Goal: Task Accomplishment & Management: Use online tool/utility

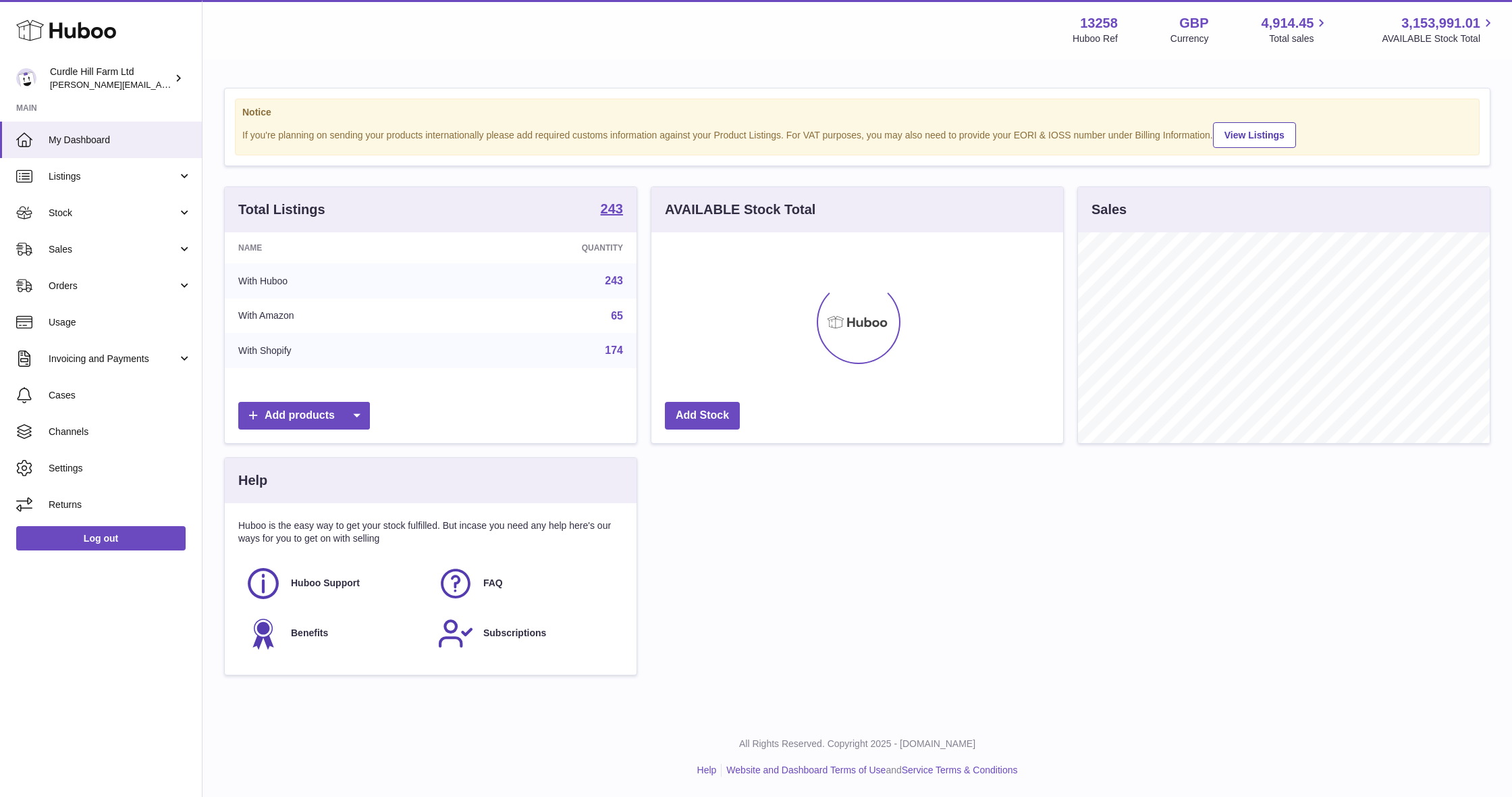
scroll to position [211, 411]
click at [123, 170] on span "Listings" at bounding box center [113, 177] width 129 height 13
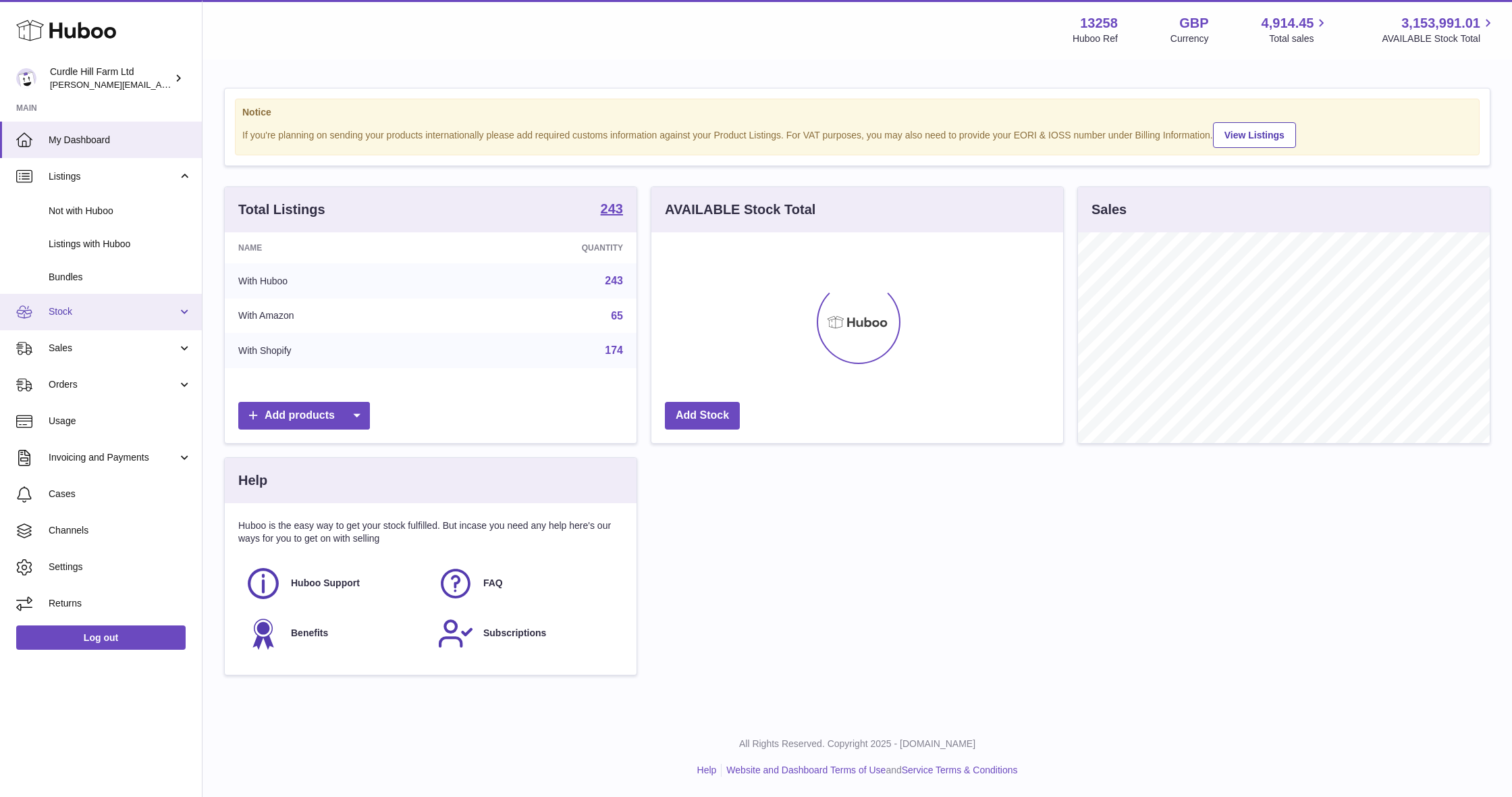
click at [108, 305] on span "Stock" at bounding box center [113, 311] width 129 height 13
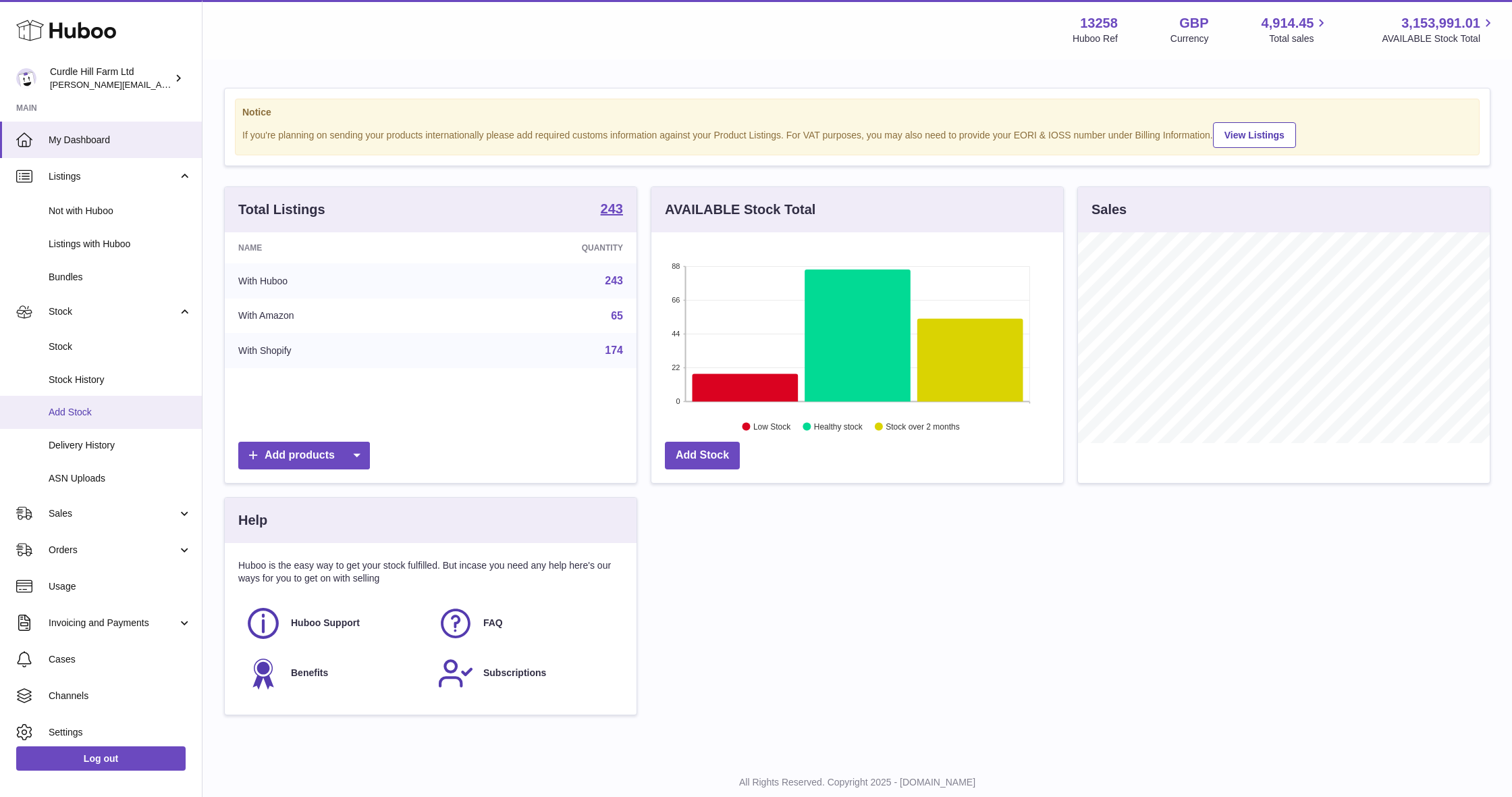
click at [131, 414] on link "Add Stock" at bounding box center [101, 412] width 202 height 33
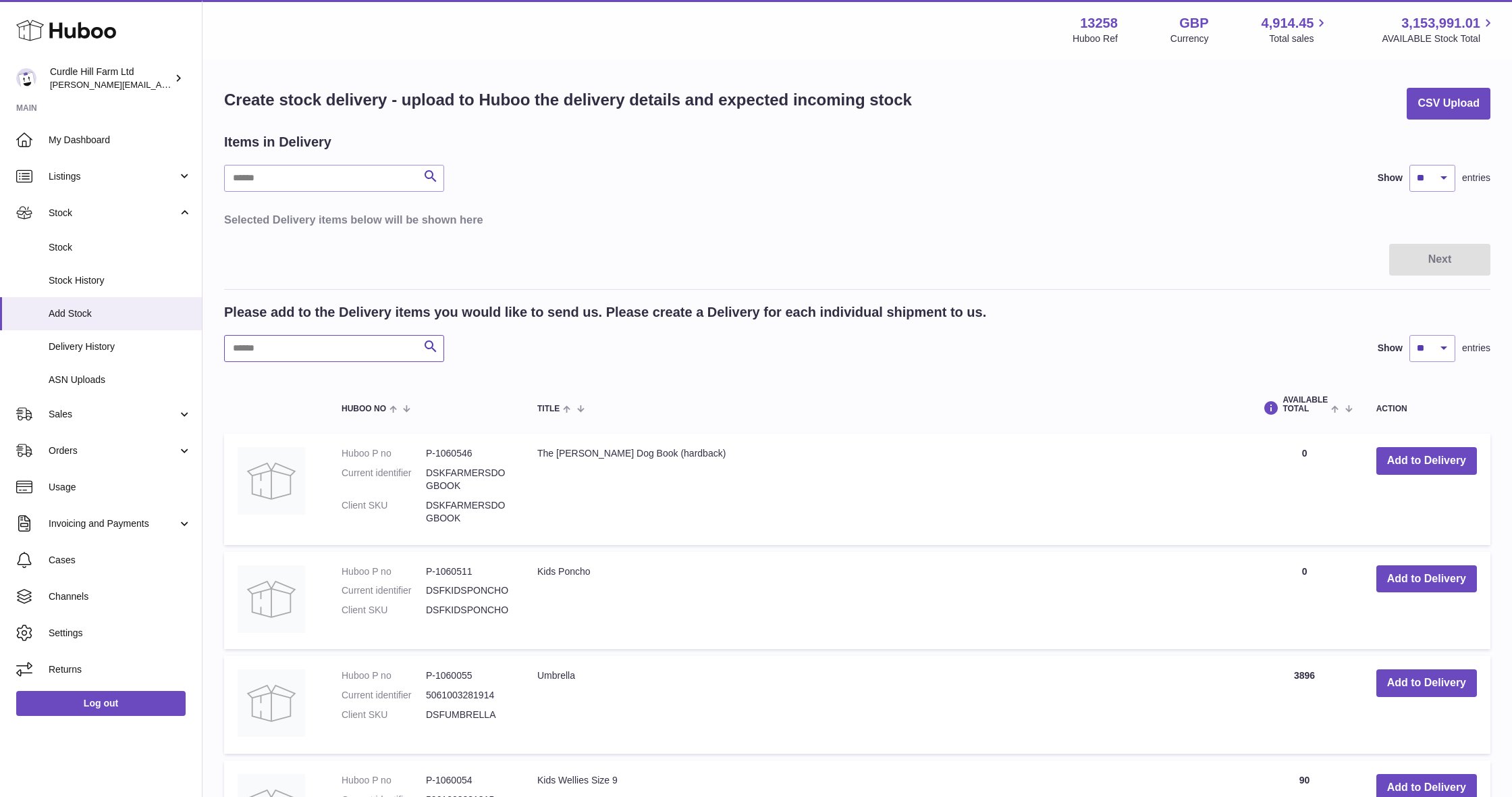
click at [344, 350] on input "text" at bounding box center [334, 348] width 220 height 27
type input "******"
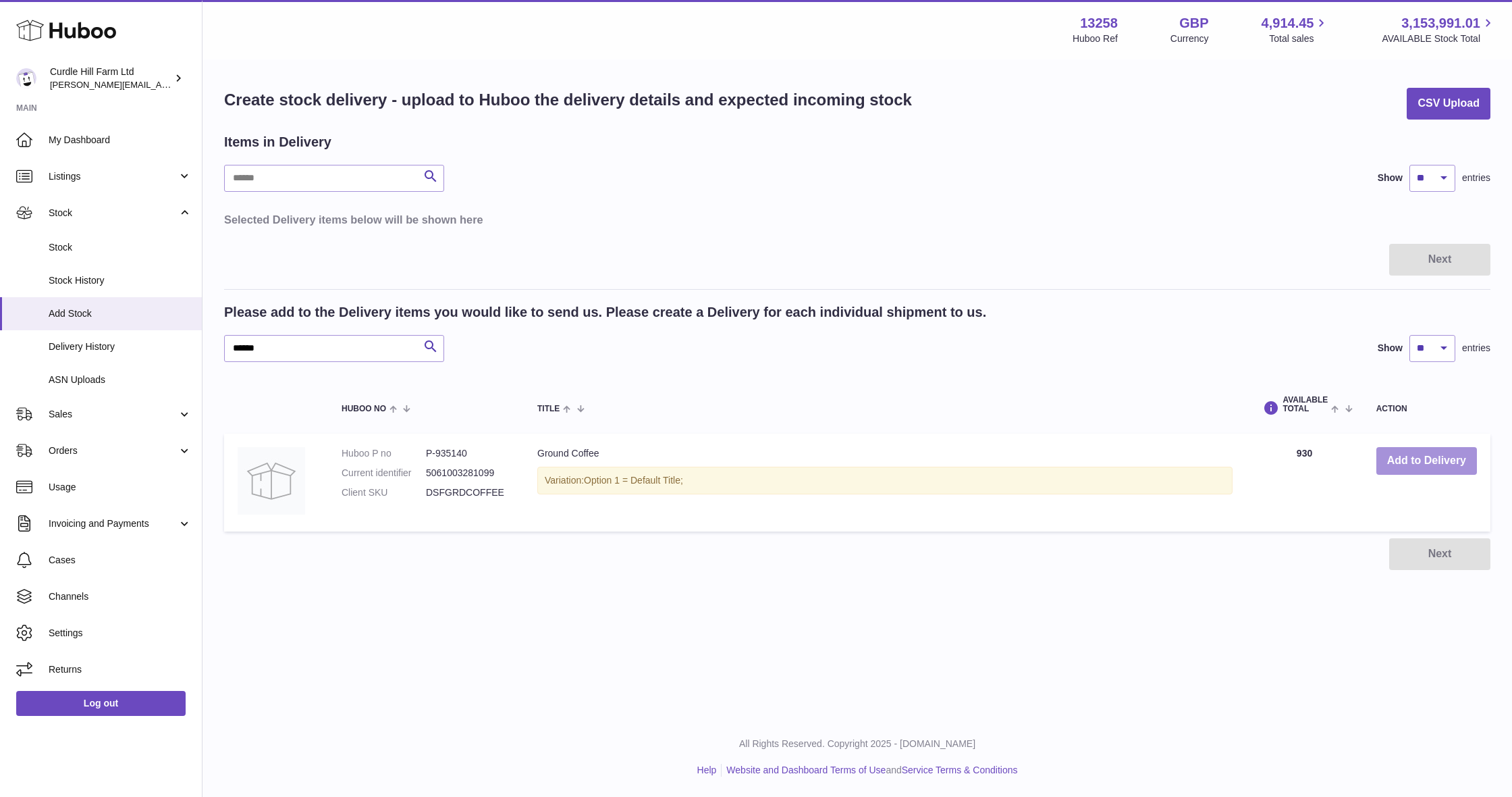
click at [1444, 464] on button "Add to Delivery" at bounding box center [1426, 461] width 101 height 28
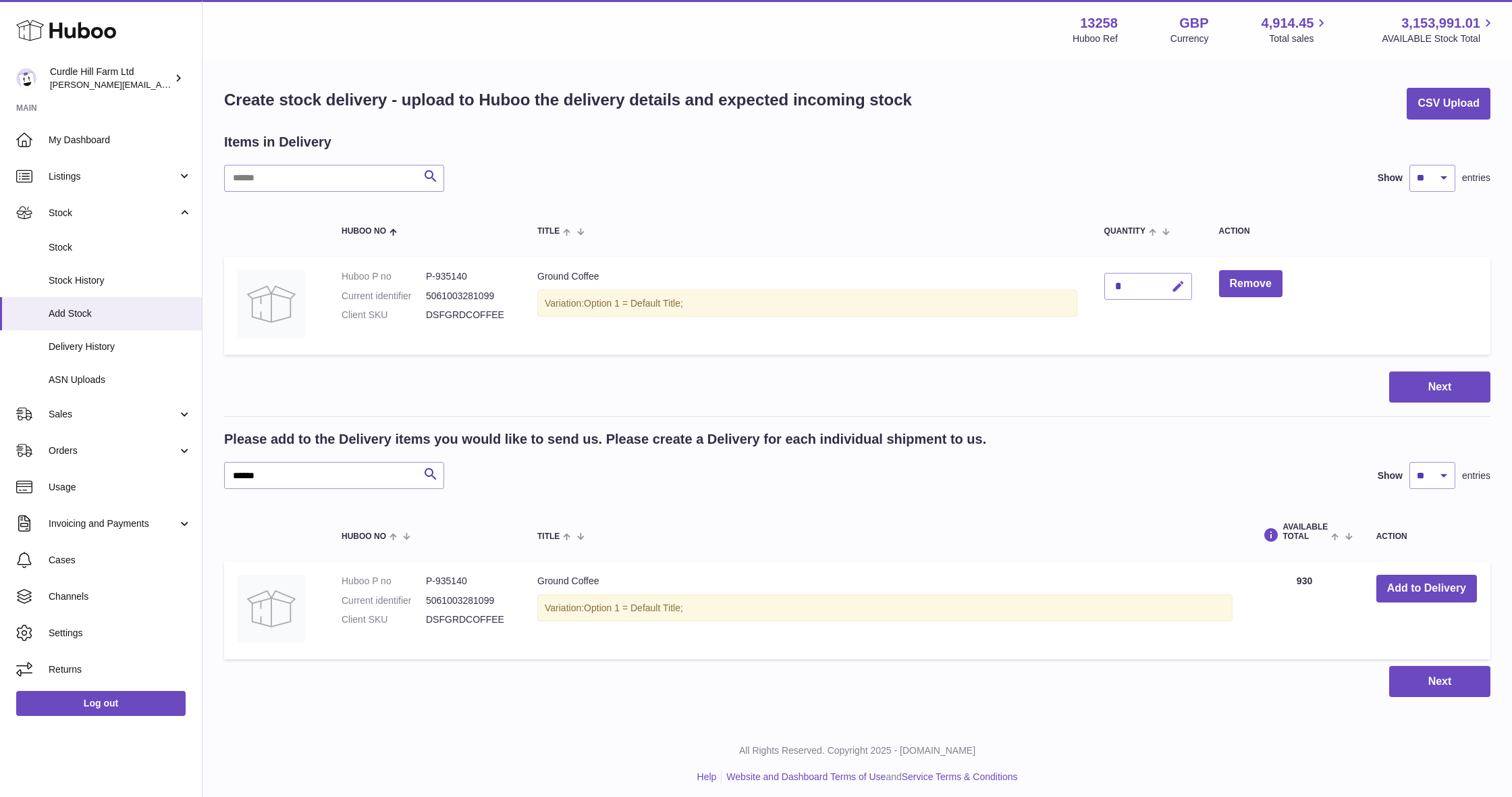
click at [1190, 285] on button "button" at bounding box center [1176, 287] width 31 height 28
type input "****"
click at [1176, 280] on icon "submit" at bounding box center [1178, 286] width 12 height 12
click at [1391, 371] on button "Next" at bounding box center [1440, 387] width 102 height 31
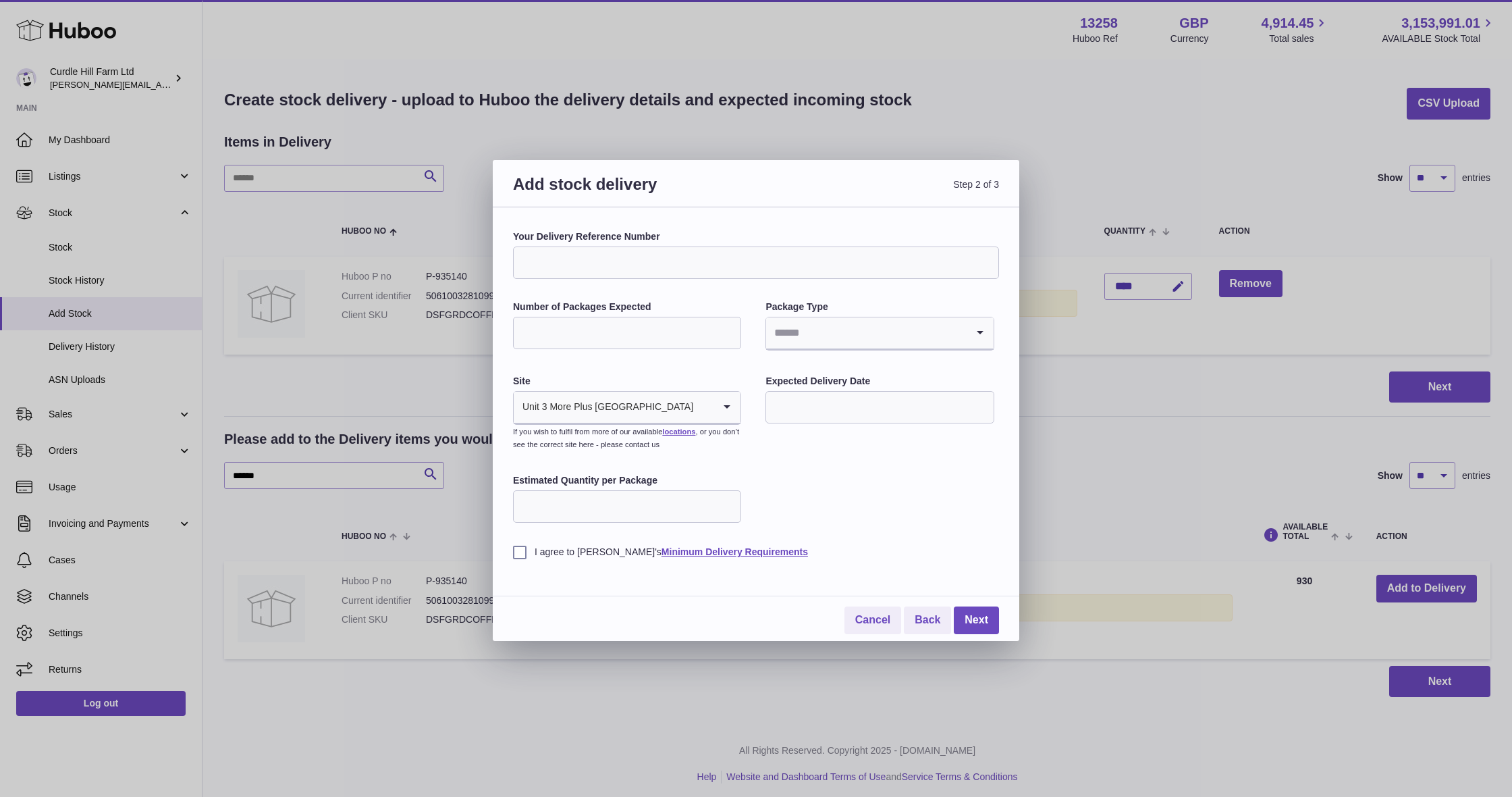
drag, startPoint x: 567, startPoint y: 260, endPoint x: 987, endPoint y: 190, distance: 425.8
click at [567, 260] on input "Your Delivery Reference Number" at bounding box center [756, 262] width 486 height 32
type input "**********"
type input "**"
click at [919, 317] on input "Search for option" at bounding box center [865, 333] width 200 height 31
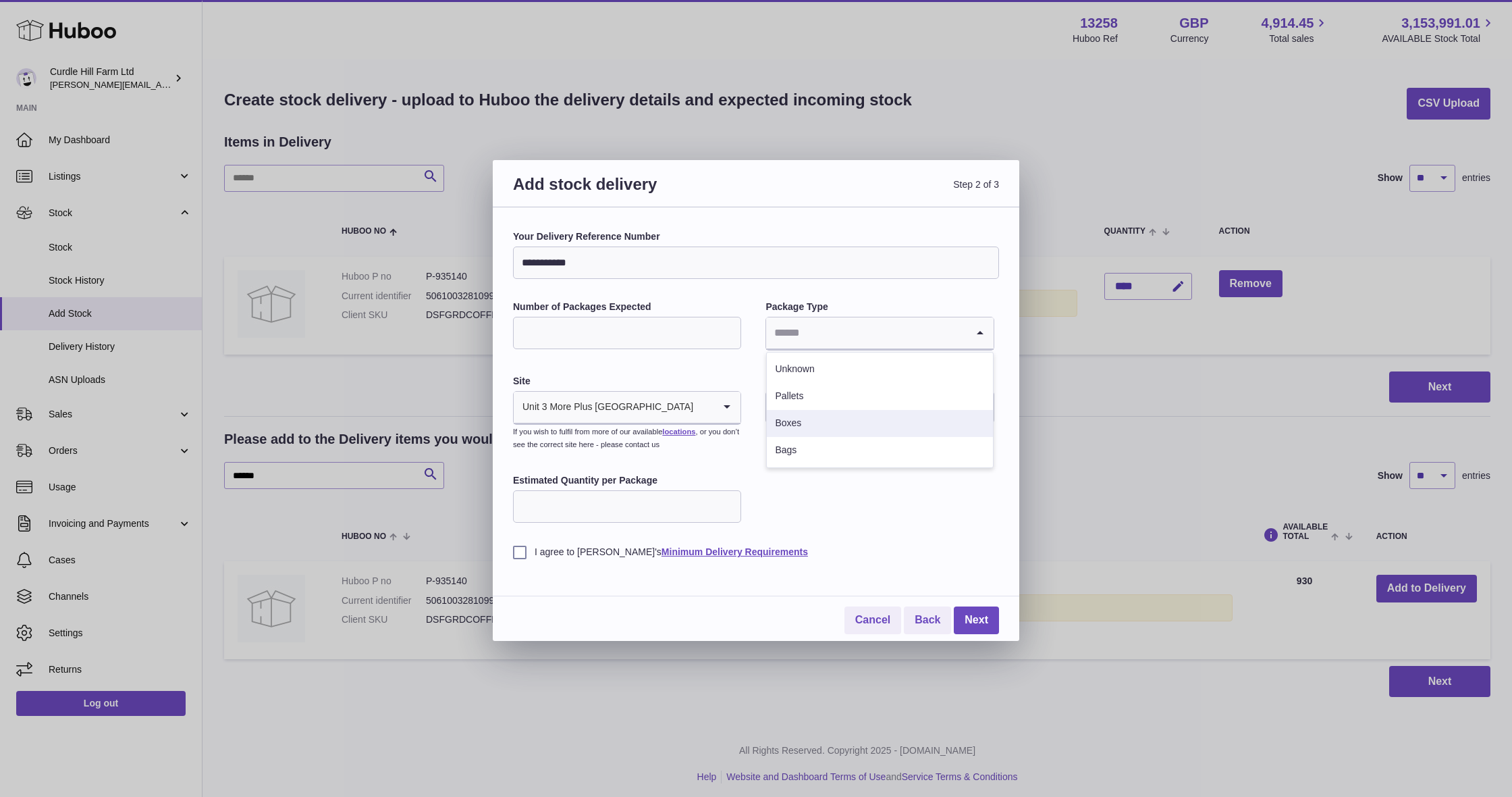
drag, startPoint x: 871, startPoint y: 420, endPoint x: 854, endPoint y: 407, distance: 21.4
click at [871, 420] on li "Boxes" at bounding box center [879, 423] width 226 height 27
click at [837, 395] on input "text" at bounding box center [879, 407] width 228 height 32
click at [887, 513] on span "10" at bounding box center [894, 517] width 24 height 24
type input "**********"
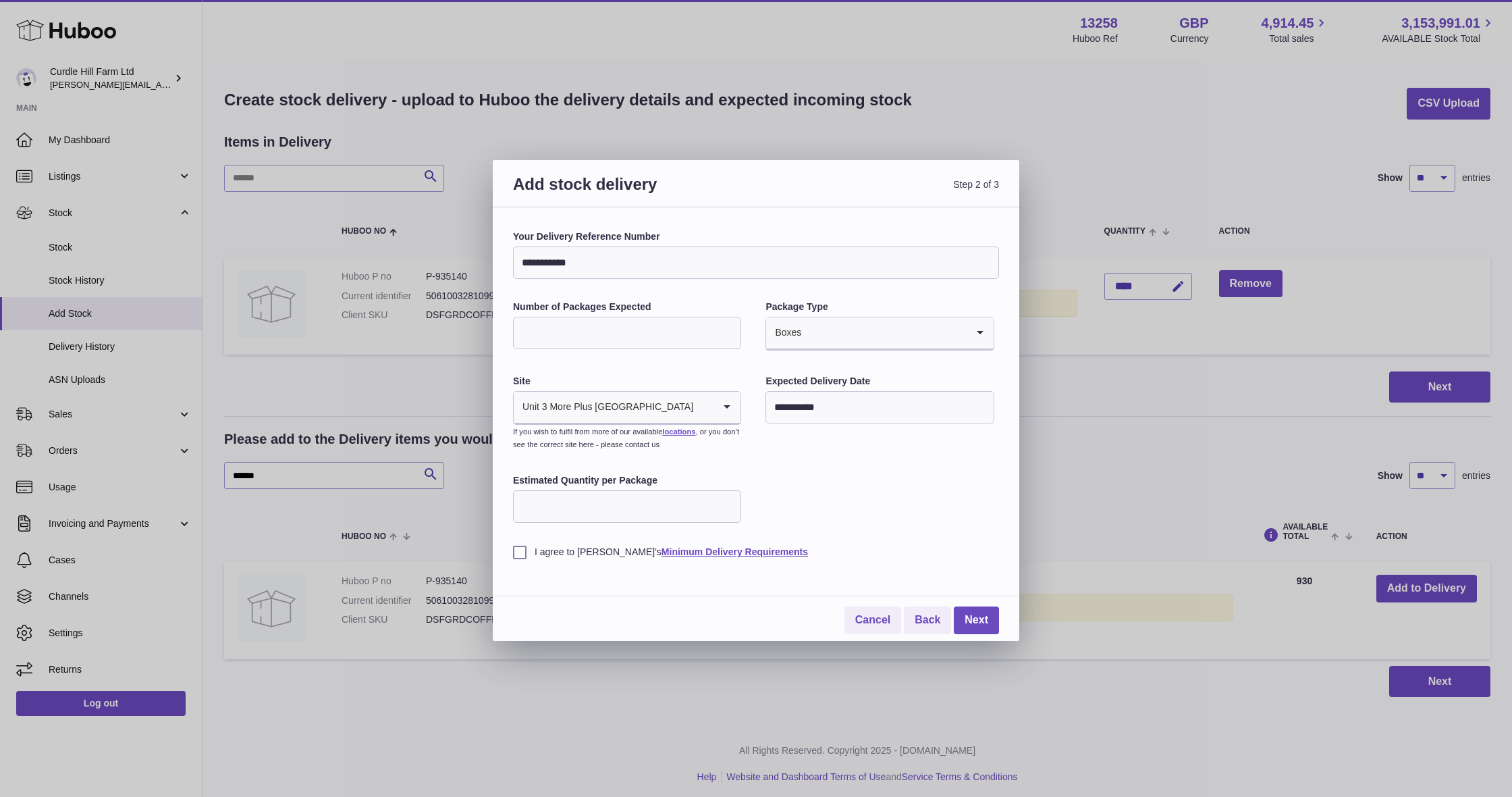
click at [525, 551] on label "I agree to [PERSON_NAME]'s Minimum Delivery Requirements" at bounding box center [756, 552] width 486 height 13
click at [957, 612] on link "Next" at bounding box center [976, 620] width 45 height 28
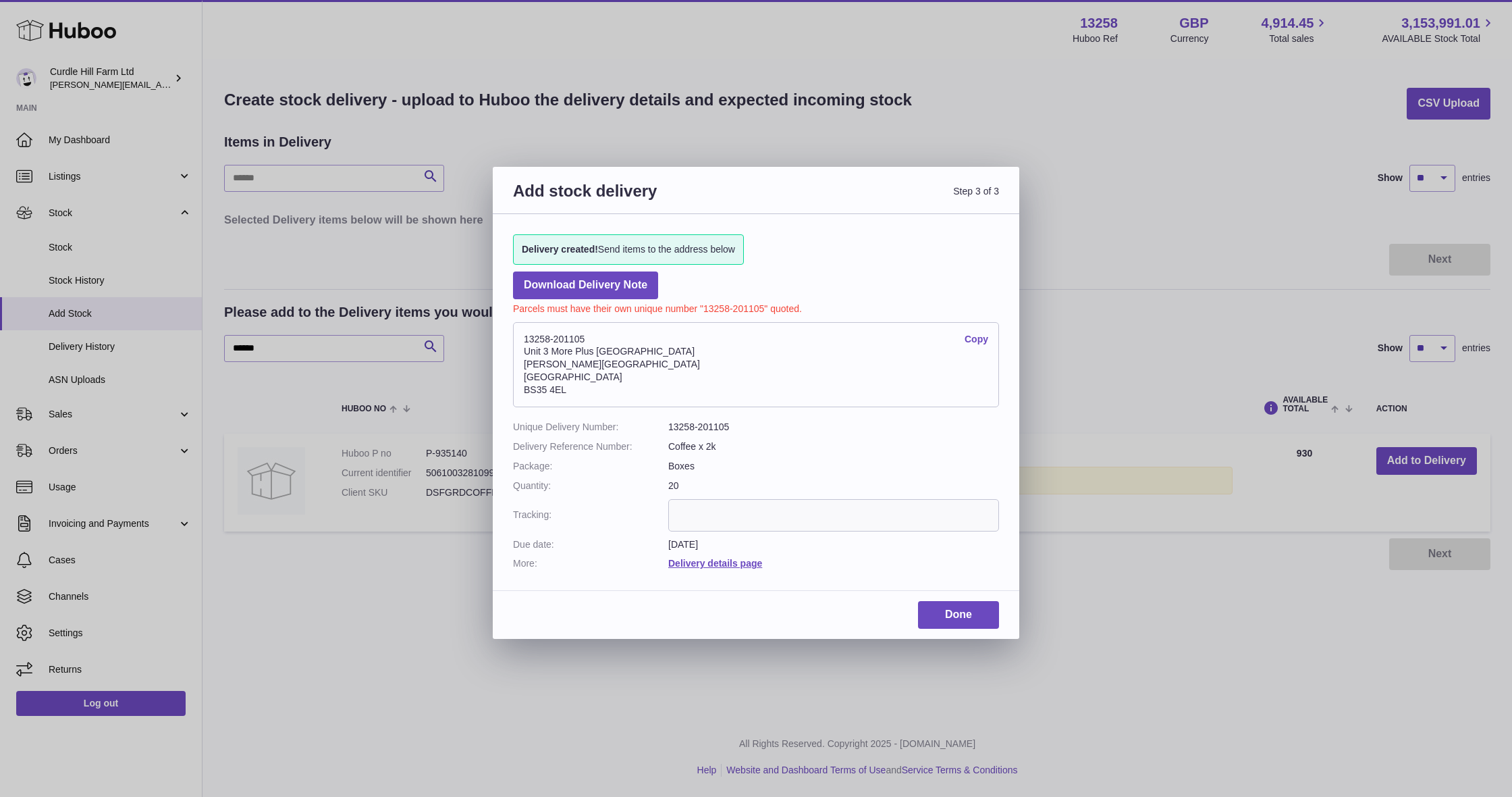
drag, startPoint x: 569, startPoint y: 387, endPoint x: 525, endPoint y: 336, distance: 67.4
click at [525, 336] on address "13258-201105 Copy [STREET_ADDRESS][PERSON_NAME]" at bounding box center [756, 365] width 486 height 85
copy address "13258-201105 Copy Unit 3 More [GEOGRAPHIC_DATA][PERSON_NAME]"
